Goal: Information Seeking & Learning: Learn about a topic

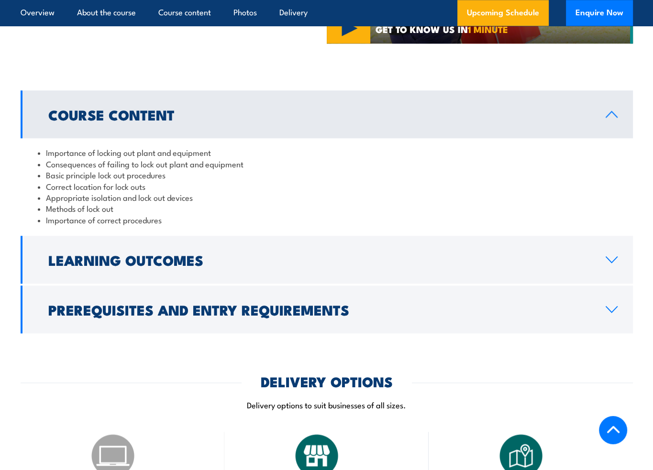
scroll to position [909, 0]
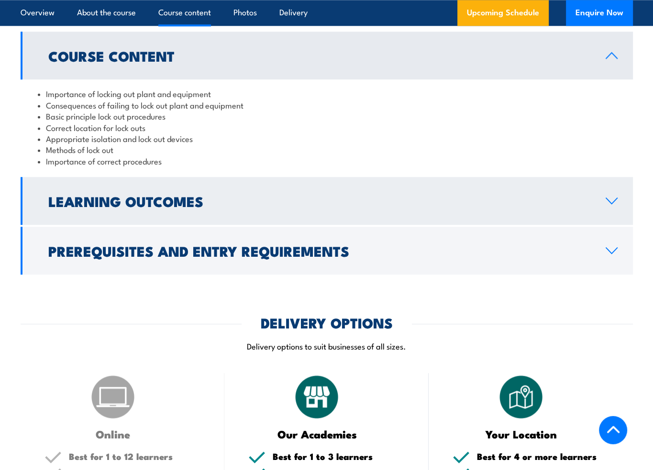
click at [148, 200] on h2 "Learning Outcomes" at bounding box center [319, 201] width 542 height 12
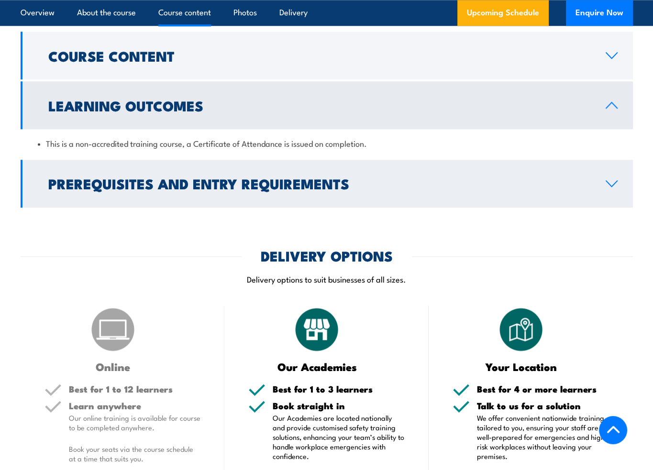
click at [181, 182] on h2 "Prerequisites and Entry Requirements" at bounding box center [319, 183] width 542 height 12
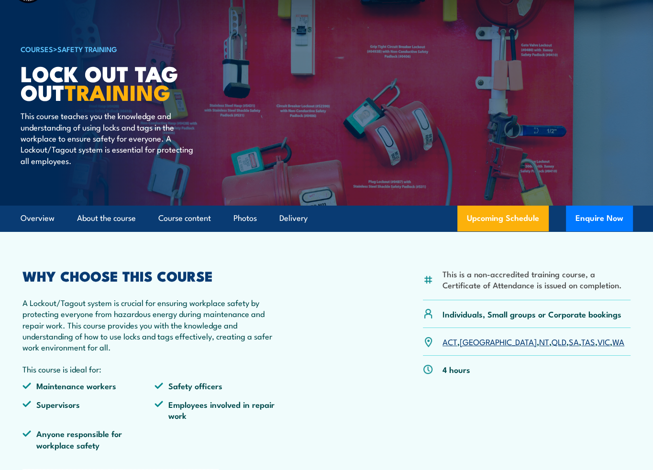
scroll to position [0, 0]
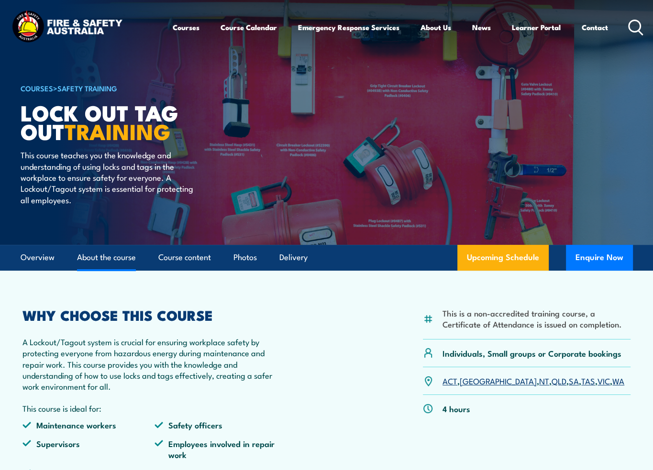
click at [109, 265] on link "About the course" at bounding box center [106, 257] width 59 height 25
click at [191, 265] on link "Course content" at bounding box center [184, 257] width 53 height 25
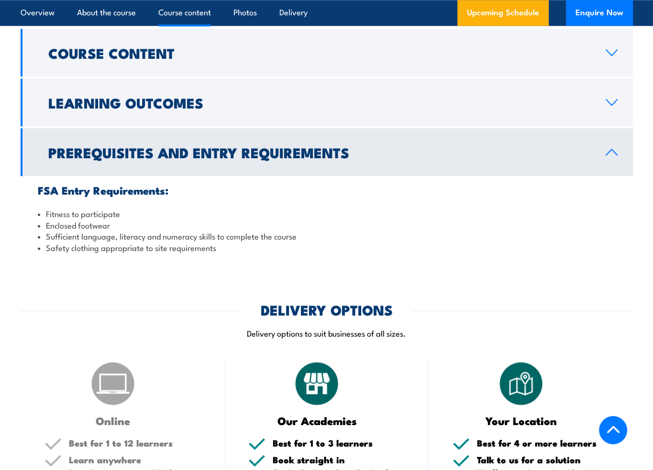
scroll to position [929, 0]
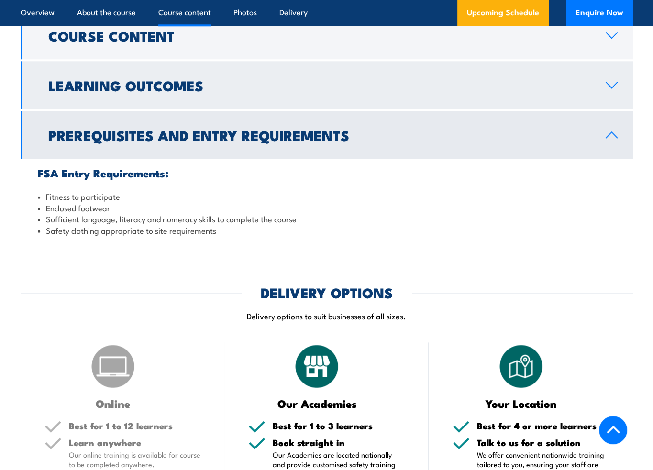
click at [181, 91] on h2 "Learning Outcomes" at bounding box center [319, 85] width 542 height 12
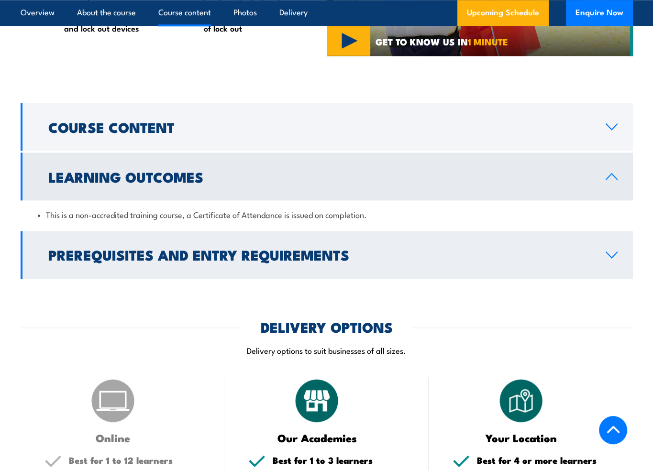
scroll to position [833, 0]
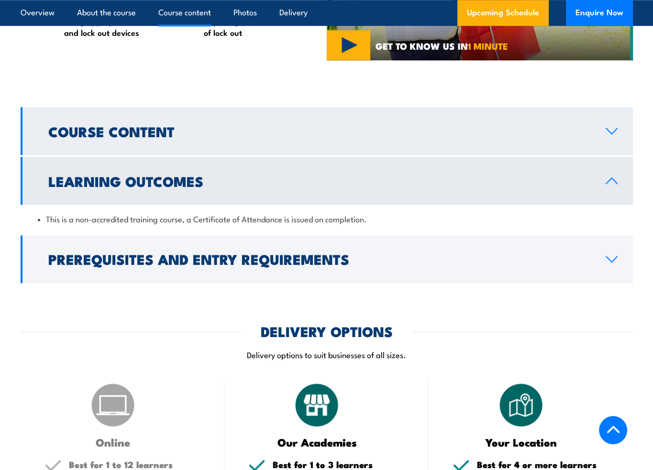
click at [232, 148] on link "Course Content" at bounding box center [327, 131] width 612 height 48
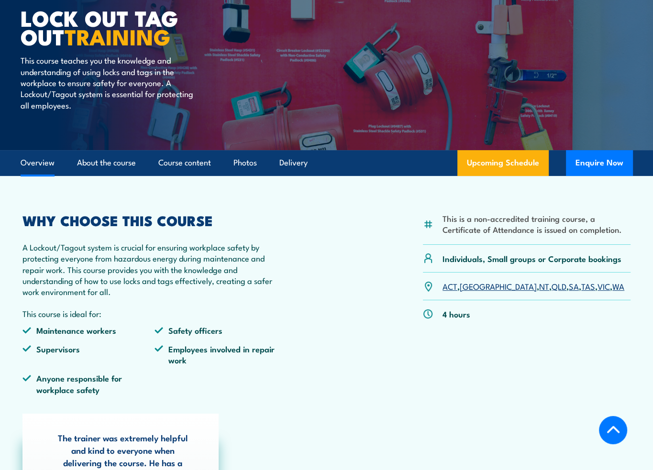
scroll to position [0, 0]
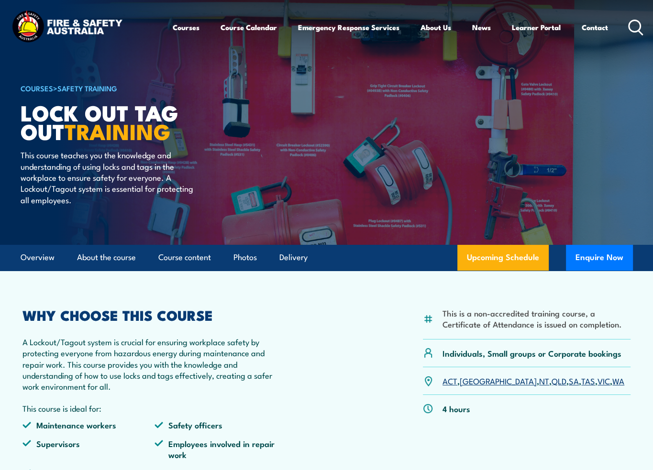
click at [33, 87] on link "COURSES" at bounding box center [37, 88] width 33 height 11
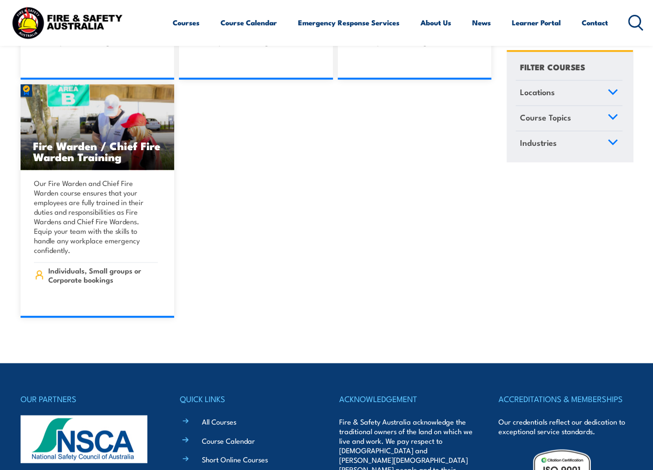
scroll to position [11215, 0]
